Goal: Information Seeking & Learning: Learn about a topic

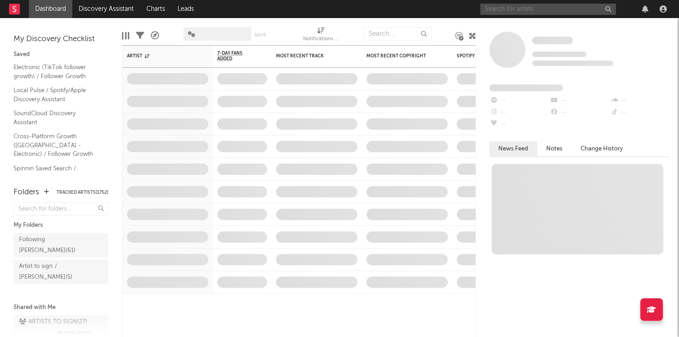
click at [516, 12] on input "text" at bounding box center [547, 9] width 135 height 11
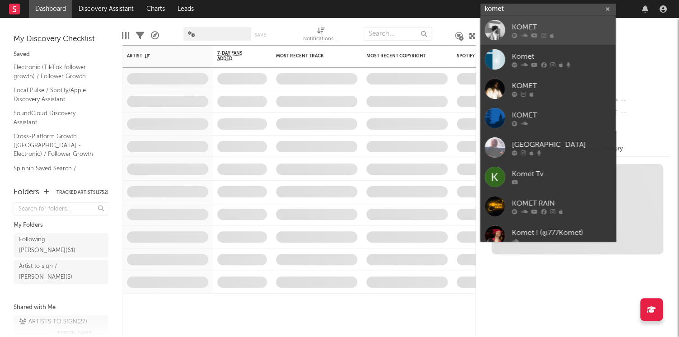
type input "komet"
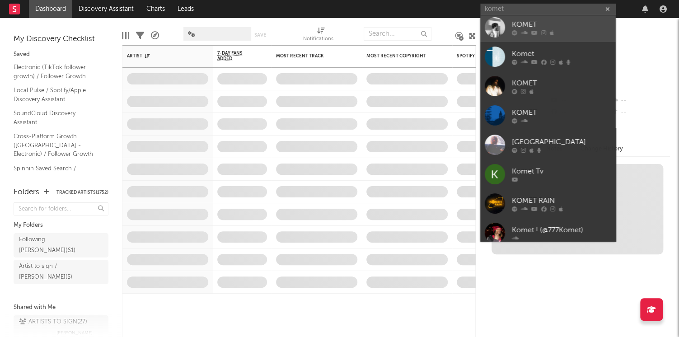
drag, startPoint x: 544, startPoint y: 26, endPoint x: 550, endPoint y: 42, distance: 17.7
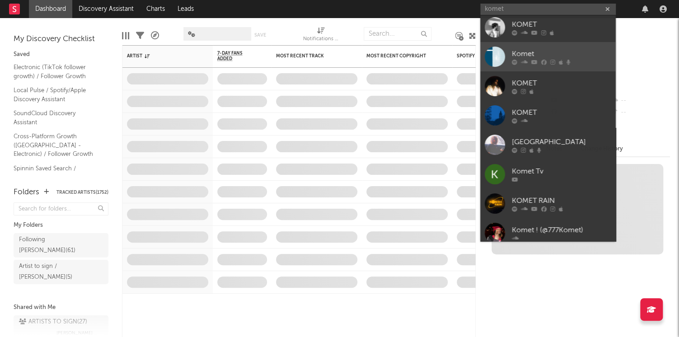
scroll to position [3, 0]
click at [538, 54] on div "Komet" at bounding box center [561, 53] width 99 height 11
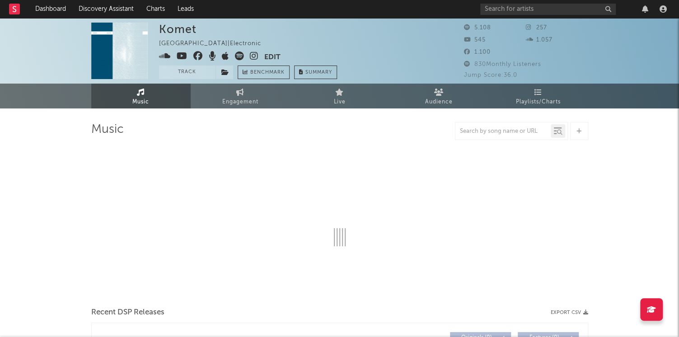
select select "1w"
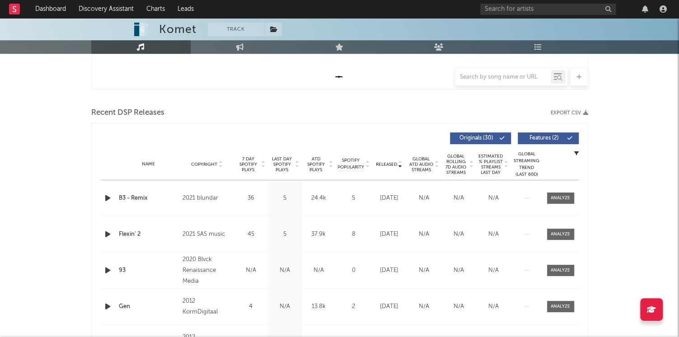
scroll to position [356, 0]
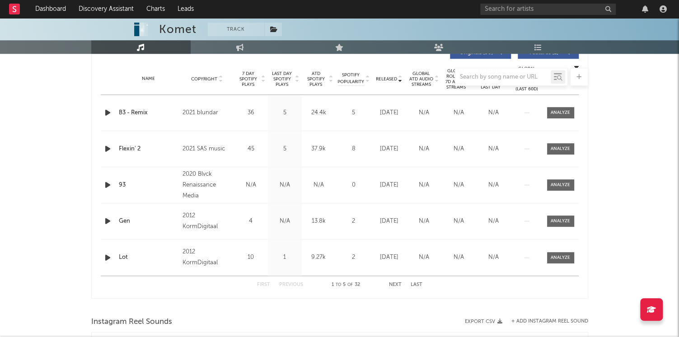
click at [281, 82] on div at bounding box center [339, 77] width 497 height 18
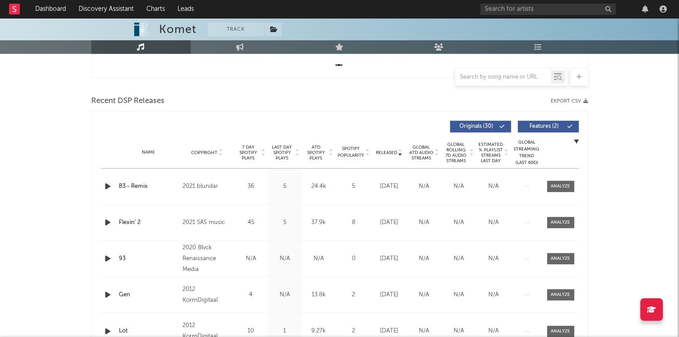
scroll to position [283, 0]
click at [281, 155] on span "Last Day Spotify Plays" at bounding box center [282, 152] width 24 height 16
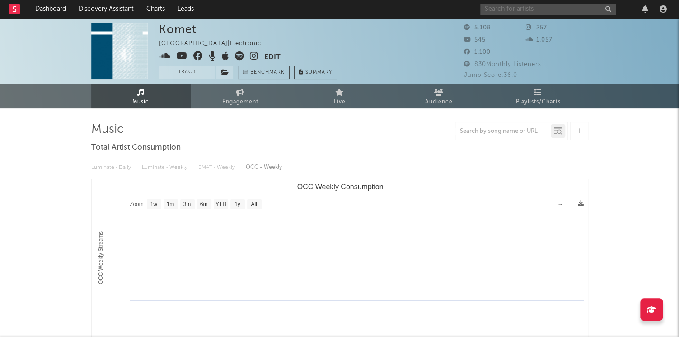
scroll to position [0, 0]
click at [524, 7] on input "text" at bounding box center [547, 9] width 135 height 11
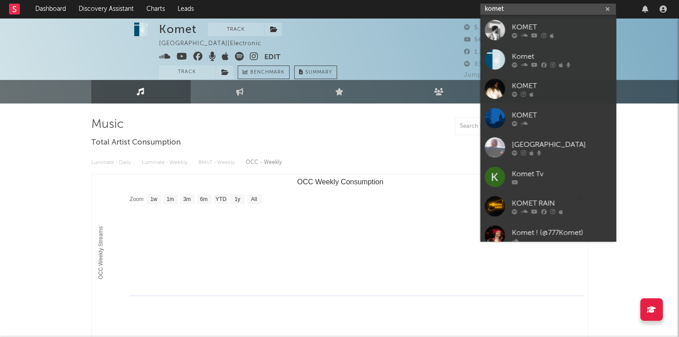
drag, startPoint x: 433, startPoint y: 3, endPoint x: 424, endPoint y: 3, distance: 9.0
click at [424, 3] on nav "Dashboard Discovery Assistant Charts Leads komet" at bounding box center [339, 9] width 679 height 18
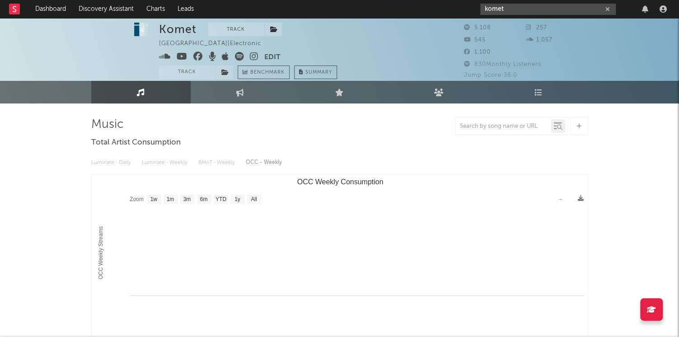
scroll to position [5, 0]
paste input "[PERSON_NAME][EMAIL_ADDRESS][DOMAIN_NAME]"
type input "[PERSON_NAME][EMAIL_ADDRESS][DOMAIN_NAME]"
paste input "[URL][DOMAIN_NAME]"
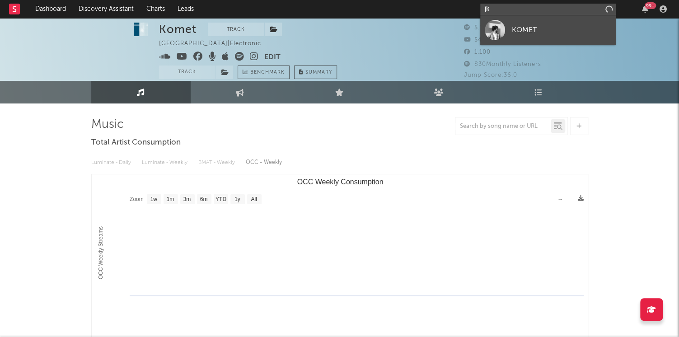
type input "j"
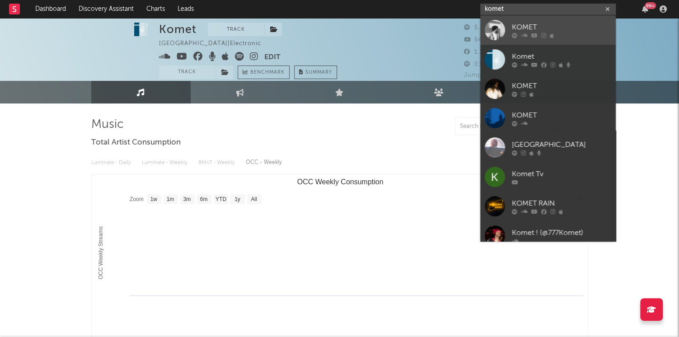
type input "komet"
click at [540, 22] on div "KOMET" at bounding box center [561, 27] width 99 height 11
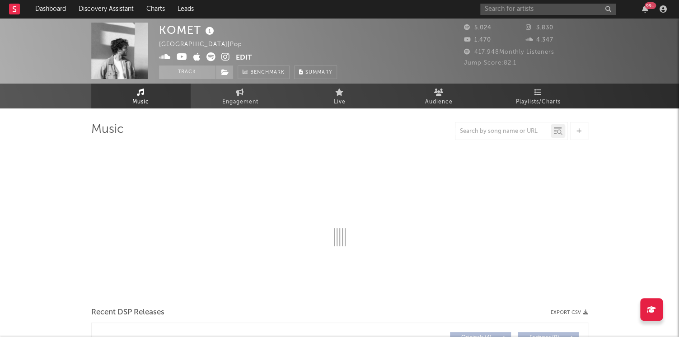
select select "1w"
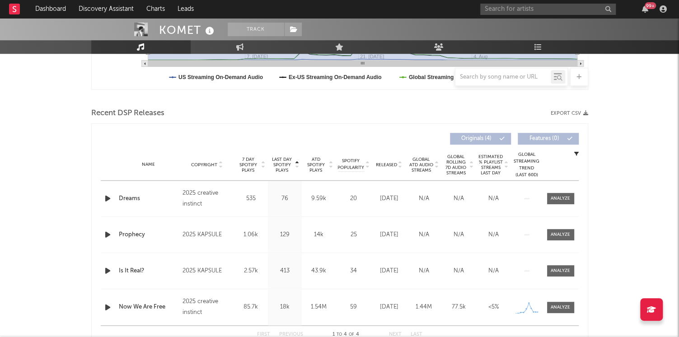
scroll to position [271, 0]
click at [279, 159] on span "Last Day Spotify Plays" at bounding box center [282, 164] width 24 height 16
click at [550, 199] on span at bounding box center [560, 197] width 27 height 11
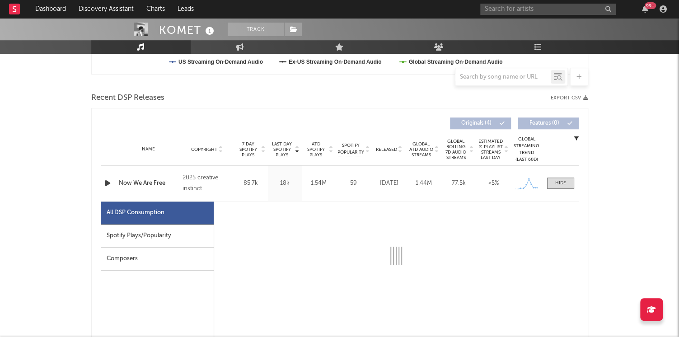
select select "1w"
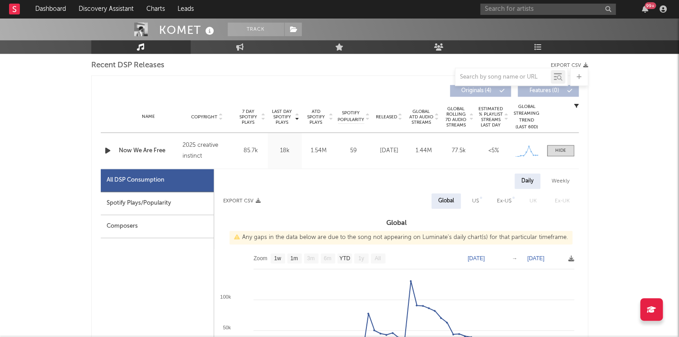
scroll to position [319, 0]
click at [198, 193] on div "Spotify Plays/Popularity" at bounding box center [157, 202] width 113 height 23
select select "1w"
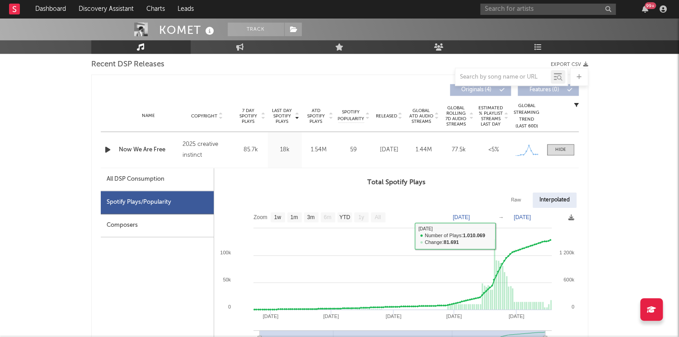
drag, startPoint x: 548, startPoint y: 154, endPoint x: 557, endPoint y: 155, distance: 9.0
click at [548, 154] on div "Name Now We Are Free Copyright 2025 creative instinct Label creative instinct A…" at bounding box center [340, 150] width 478 height 36
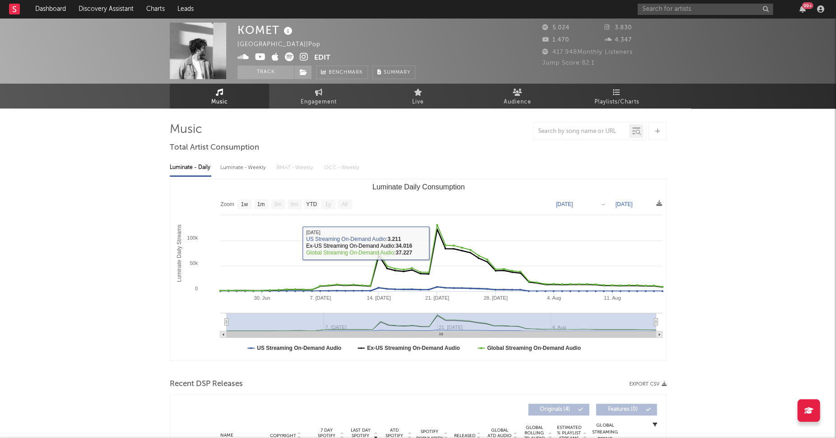
scroll to position [0, 0]
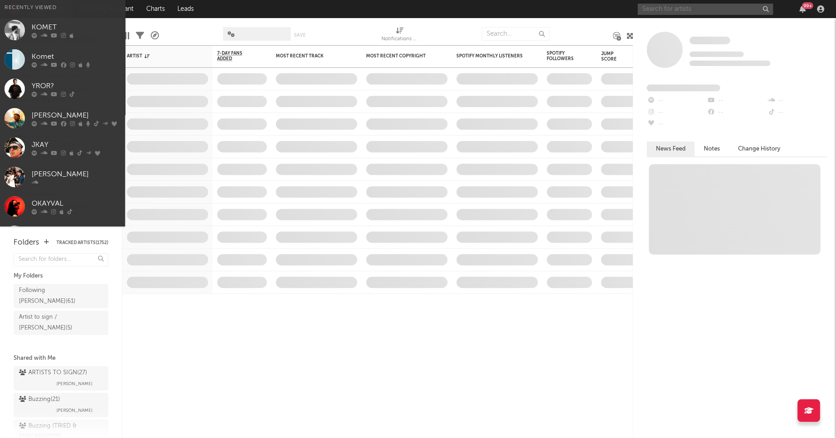
click at [716, 10] on input "text" at bounding box center [705, 9] width 135 height 11
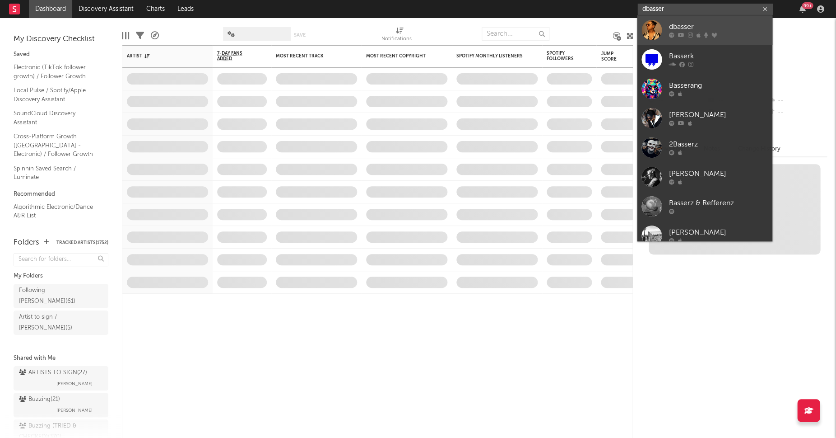
type input "dbasser"
click at [709, 24] on div "dbasser" at bounding box center [718, 27] width 99 height 11
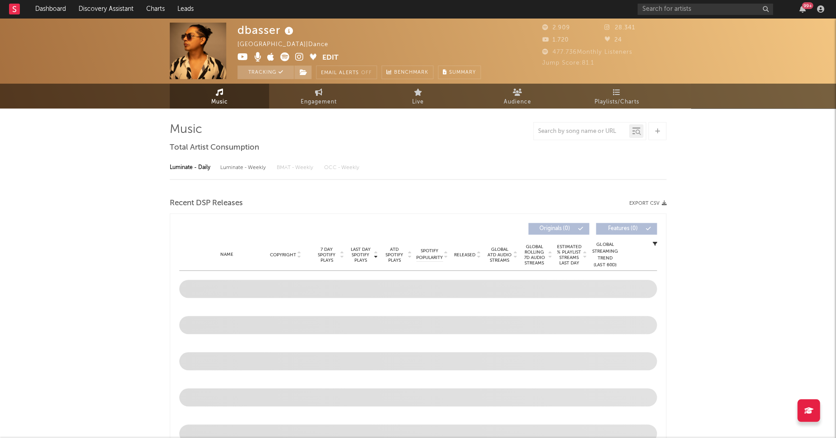
select select "1w"
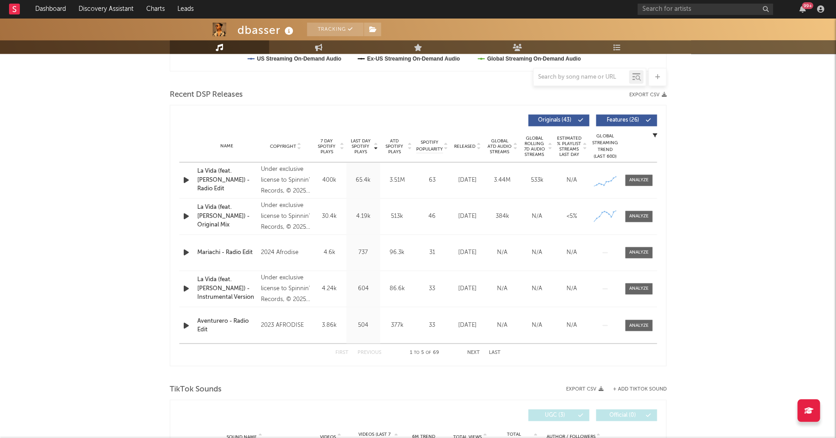
scroll to position [289, 0]
click at [629, 179] on span at bounding box center [638, 179] width 27 height 11
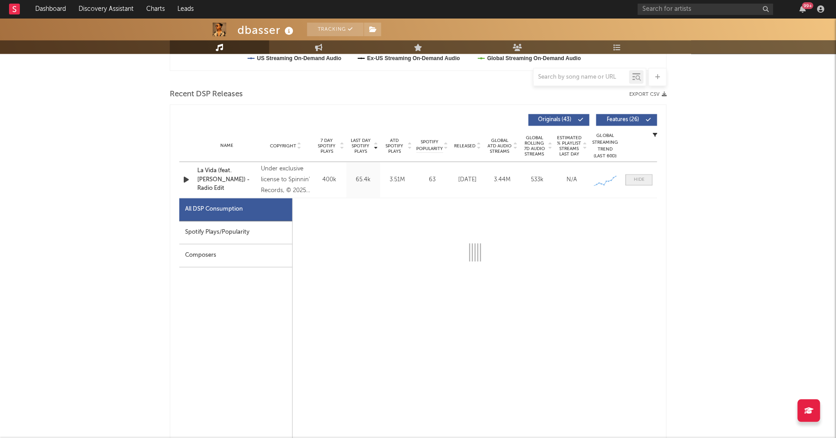
click at [638, 178] on div at bounding box center [639, 179] width 11 height 7
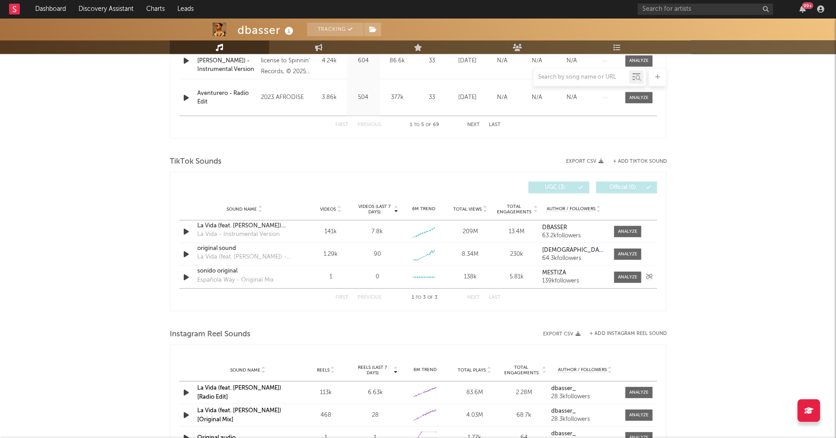
scroll to position [583, 0]
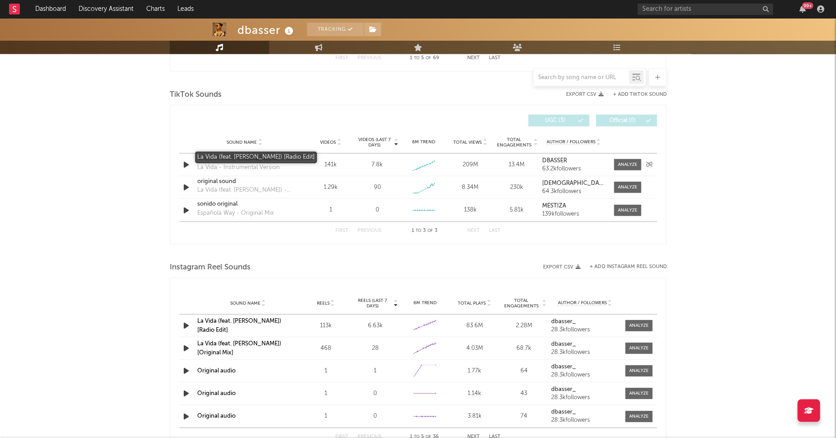
click at [268, 157] on div "La Vida (feat. Kaala Shaw) [Radio Edit]" at bounding box center [244, 158] width 94 height 9
click at [265, 325] on link "La Vida (feat. Kaala Shaw) [Radio Edit]" at bounding box center [239, 324] width 84 height 15
click at [634, 165] on div at bounding box center [627, 164] width 19 height 7
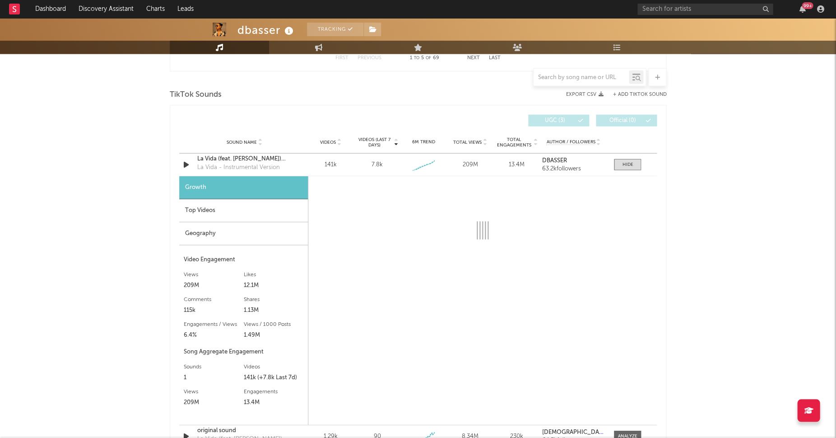
click at [245, 209] on div "Top Videos" at bounding box center [243, 210] width 129 height 23
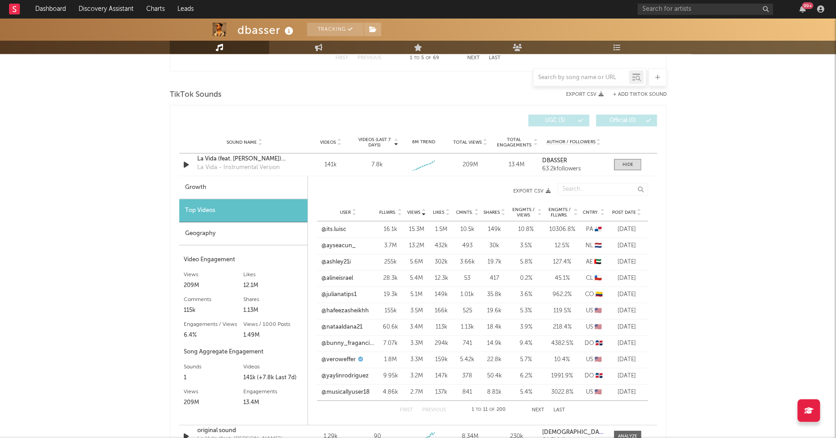
click at [623, 210] on span "Post Date" at bounding box center [624, 211] width 24 height 5
drag, startPoint x: 349, startPoint y: 225, endPoint x: 341, endPoint y: 238, distance: 15.0
click at [349, 225] on link "@flamingoteamisthebest" at bounding box center [347, 228] width 53 height 9
click at [339, 243] on link "@selinlma" at bounding box center [334, 245] width 27 height 9
click at [351, 259] on link "@housetohomeatno1" at bounding box center [347, 261] width 53 height 9
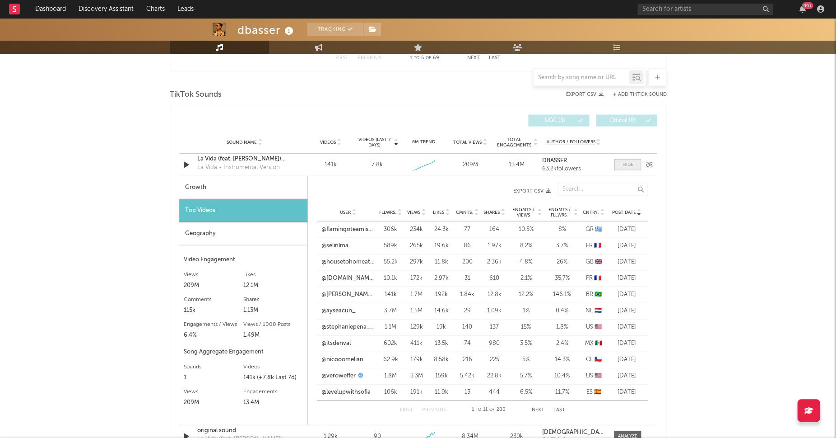
click at [624, 165] on span at bounding box center [627, 163] width 27 height 11
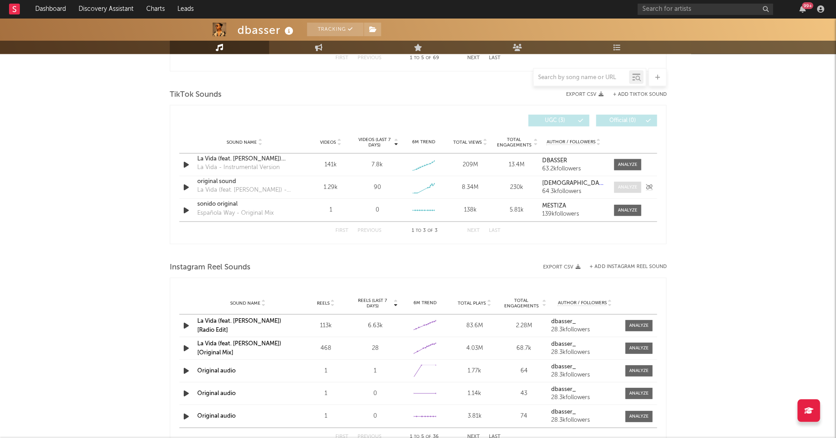
click at [621, 186] on div at bounding box center [627, 186] width 19 height 7
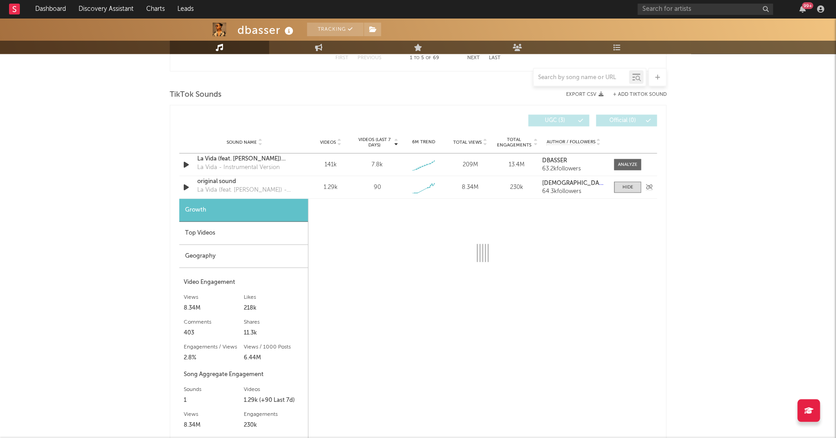
select select "1w"
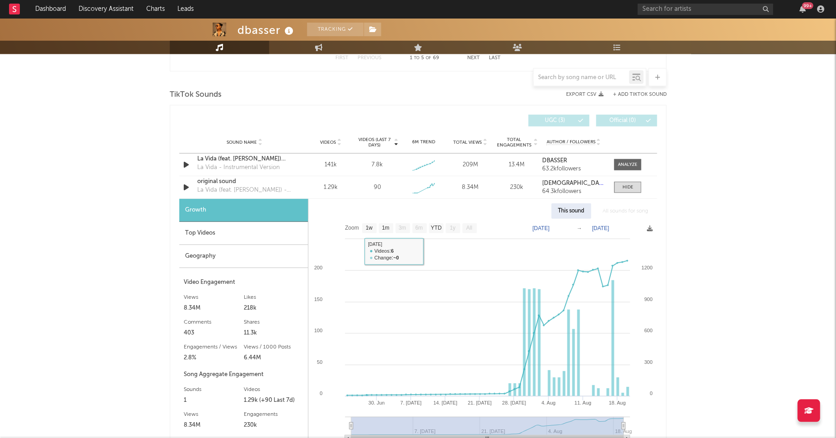
click at [187, 221] on div "Top Videos" at bounding box center [243, 232] width 129 height 23
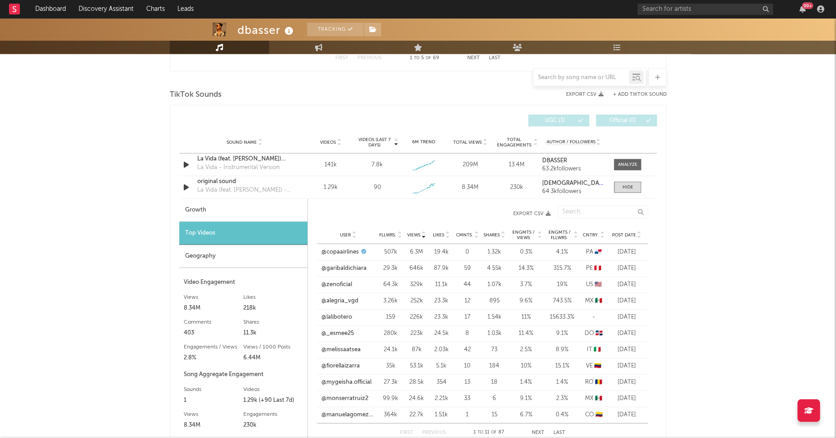
click at [627, 236] on div "User Fllwrs. Views Likes Cmnts. Shares Engmts / Views Engmts / Fllwrs. Cntry. P…" at bounding box center [482, 234] width 331 height 18
click at [627, 234] on span "Post Date" at bounding box center [624, 234] width 24 height 5
click at [629, 189] on span at bounding box center [627, 186] width 27 height 11
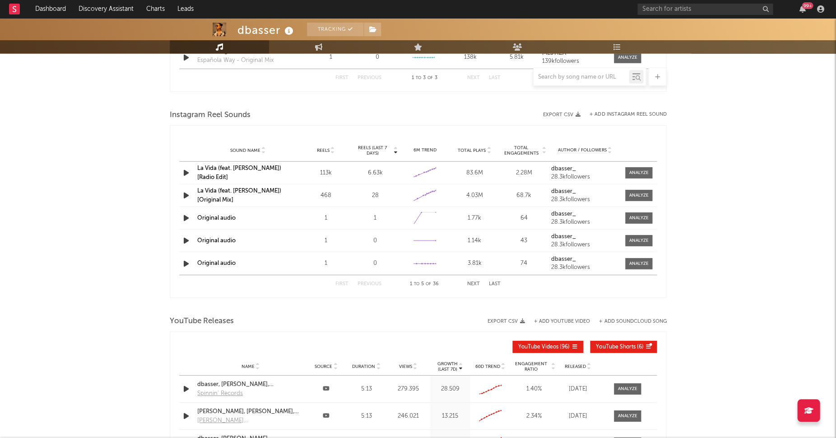
scroll to position [736, 0]
